Goal: Transaction & Acquisition: Purchase product/service

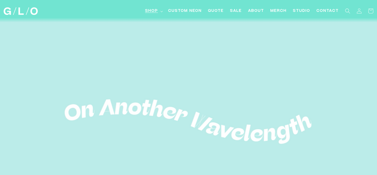
click at [145, 12] on span "Shop" at bounding box center [151, 11] width 13 height 6
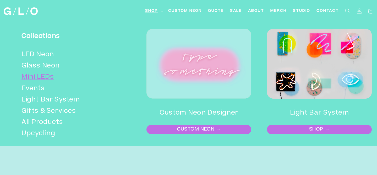
scroll to position [24, 0]
click at [41, 60] on link "LED Neon" at bounding box center [70, 54] width 98 height 11
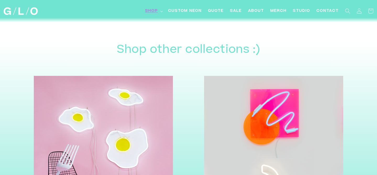
scroll to position [1358, 0]
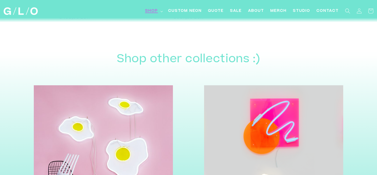
click at [145, 12] on span "Shop" at bounding box center [151, 11] width 13 height 6
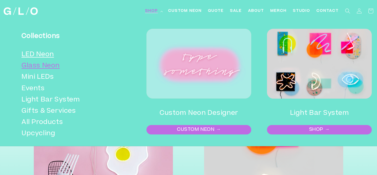
click at [52, 70] on link "Glass Neon" at bounding box center [70, 66] width 98 height 11
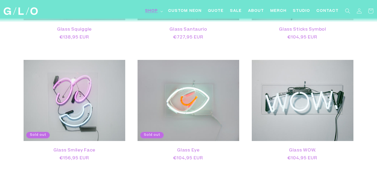
scroll to position [776, 0]
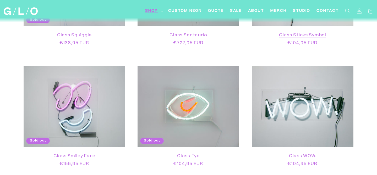
click at [303, 38] on link "Glass Sticks Symbol" at bounding box center [302, 35] width 91 height 5
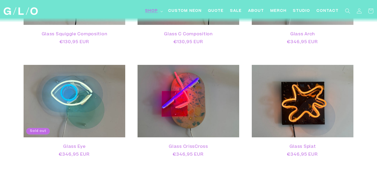
scroll to position [403, 0]
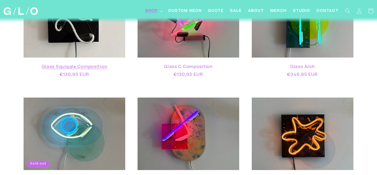
click at [88, 70] on link "Glass Squiggle Composition" at bounding box center [74, 67] width 91 height 5
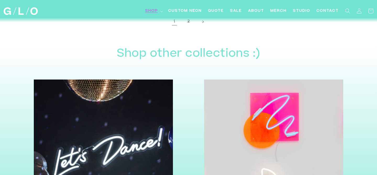
scroll to position [1322, 0]
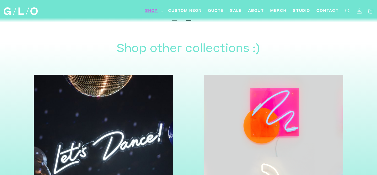
click at [188, 23] on link "2" at bounding box center [189, 17] width 12 height 12
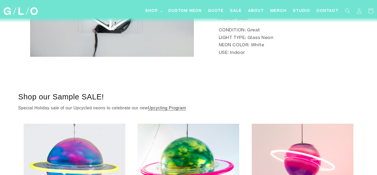
scroll to position [50, 0]
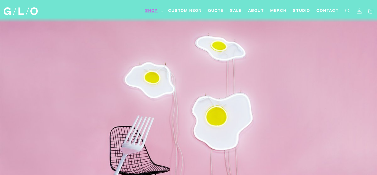
click at [145, 13] on span "Shop" at bounding box center [151, 11] width 13 height 6
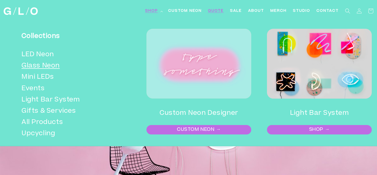
click at [208, 11] on span "Quote" at bounding box center [216, 11] width 16 height 6
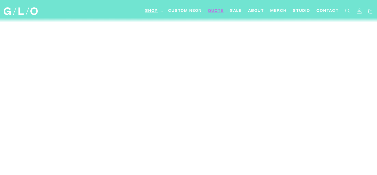
click at [145, 13] on span "Shop" at bounding box center [151, 11] width 13 height 6
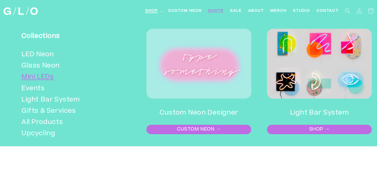
click at [41, 83] on link "Mini LEDs" at bounding box center [70, 77] width 98 height 11
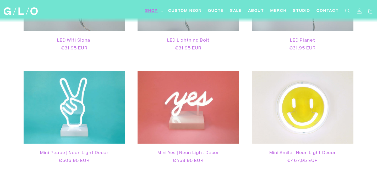
scroll to position [437, 0]
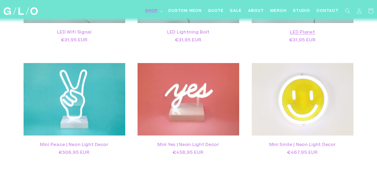
click at [303, 35] on link "LED Planet" at bounding box center [302, 32] width 91 height 5
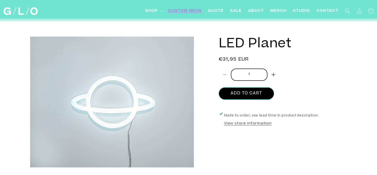
click at [168, 12] on span "Custom Neon" at bounding box center [185, 11] width 34 height 6
